Goal: Navigation & Orientation: Find specific page/section

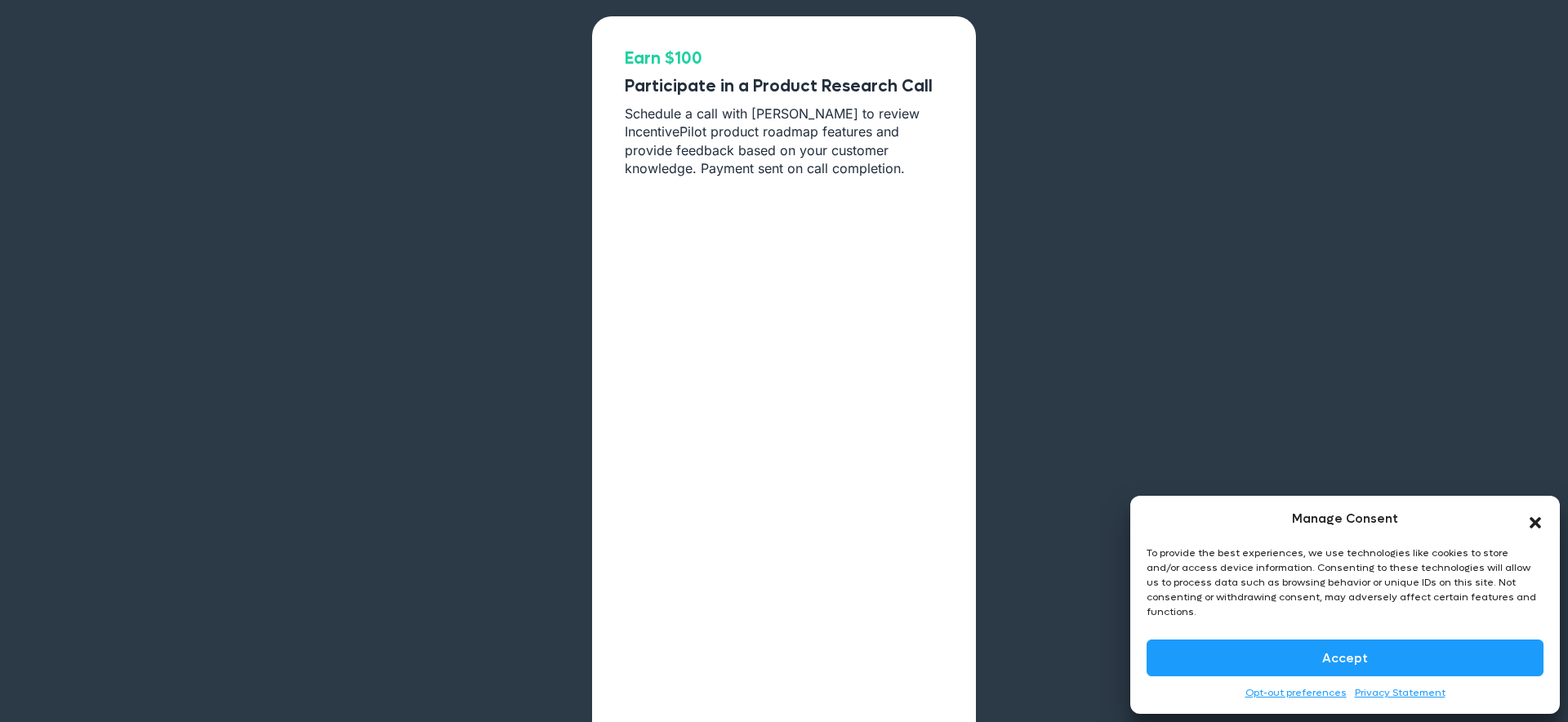
click at [1541, 530] on icon "Close dialog" at bounding box center [1535, 522] width 16 height 16
